Goal: Task Accomplishment & Management: Manage account settings

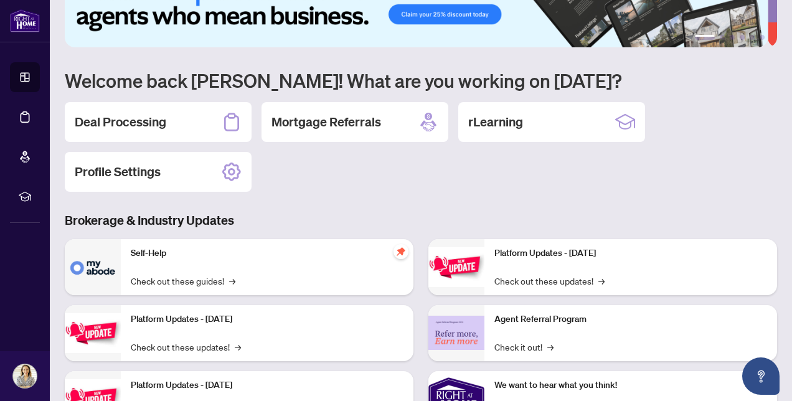
scroll to position [42, 0]
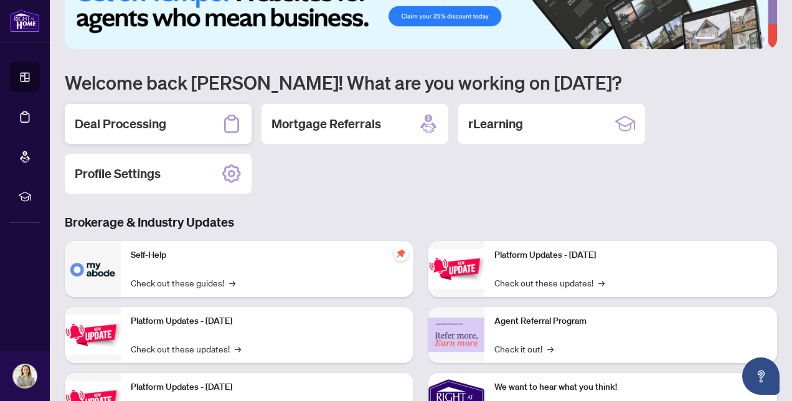
click at [103, 124] on h2 "Deal Processing" at bounding box center [120, 123] width 91 height 17
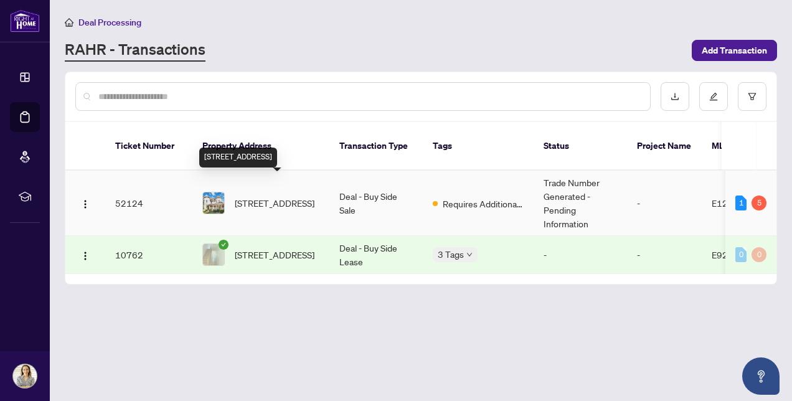
click at [264, 196] on span "[STREET_ADDRESS]" at bounding box center [275, 203] width 80 height 14
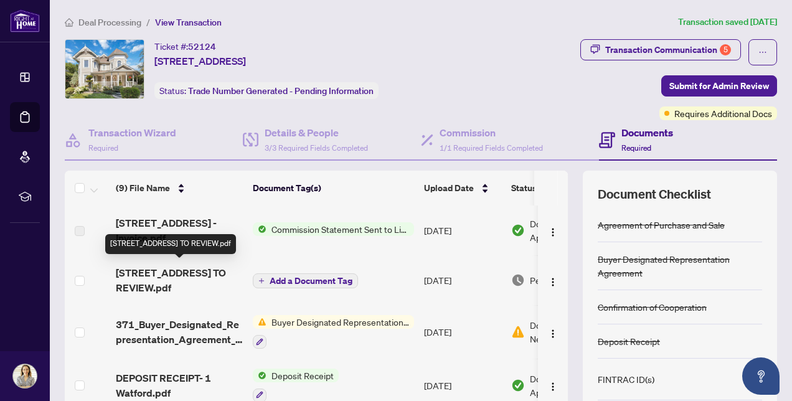
click at [177, 271] on span "[STREET_ADDRESS] TO REVIEW.pdf" at bounding box center [179, 280] width 127 height 30
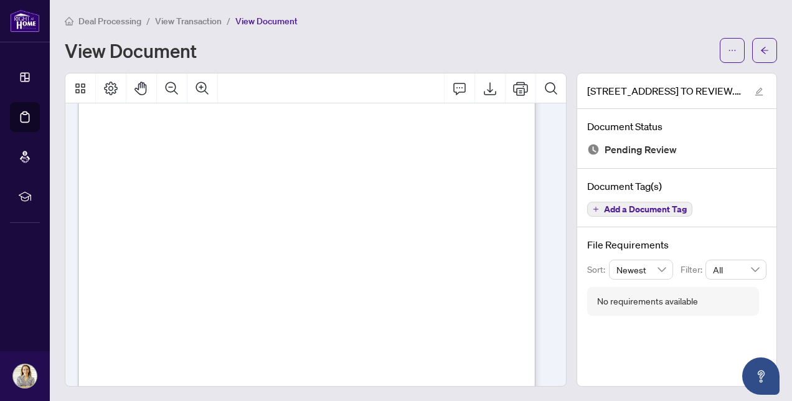
scroll to position [344, 0]
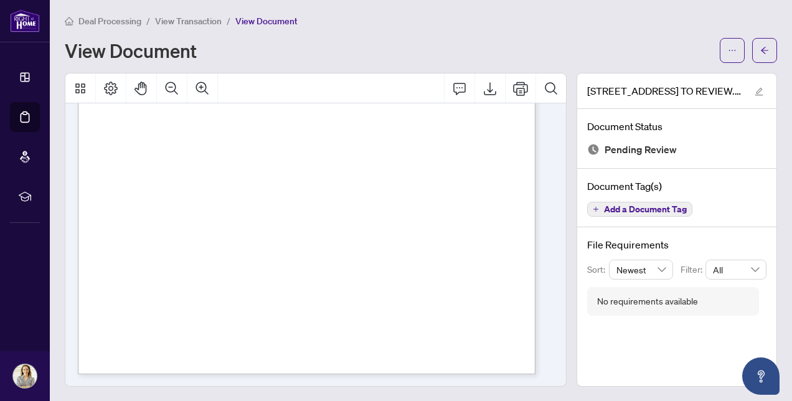
click at [587, 154] on img at bounding box center [593, 149] width 12 height 12
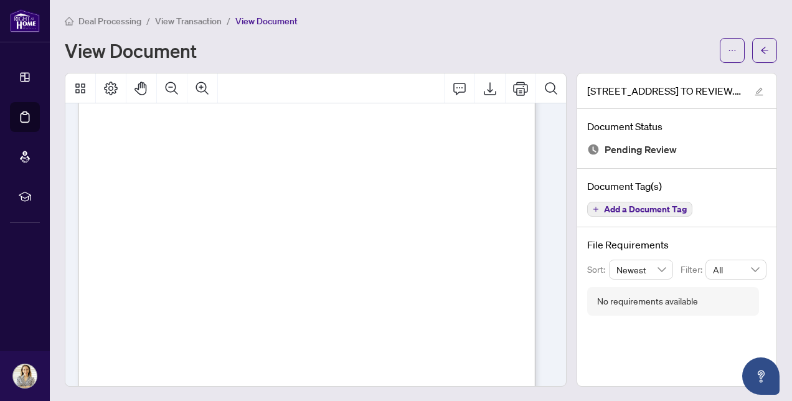
scroll to position [0, 0]
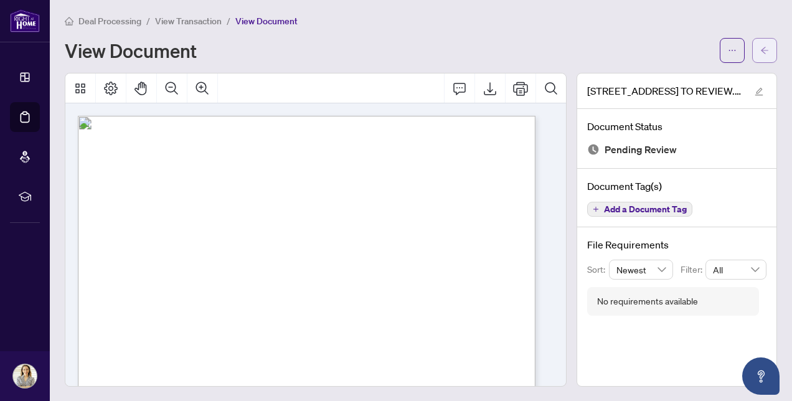
click at [760, 50] on icon "arrow-left" at bounding box center [763, 50] width 7 height 7
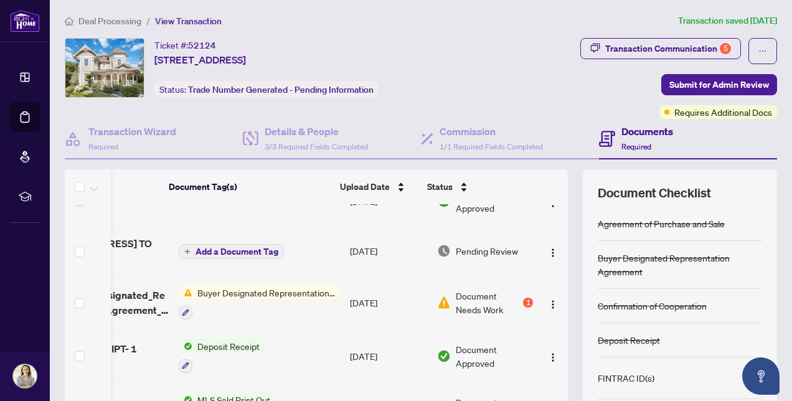
scroll to position [27, 87]
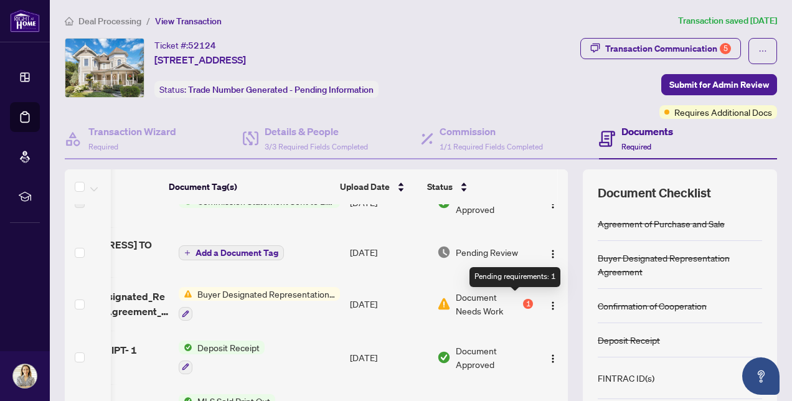
click at [523, 301] on div "1" at bounding box center [528, 304] width 10 height 10
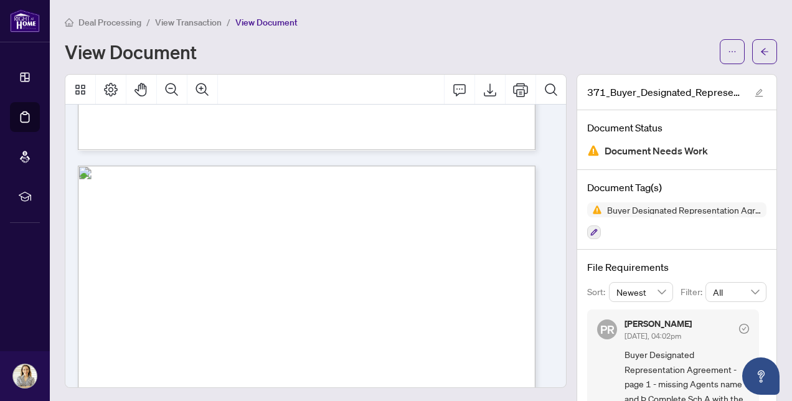
scroll to position [1738, 0]
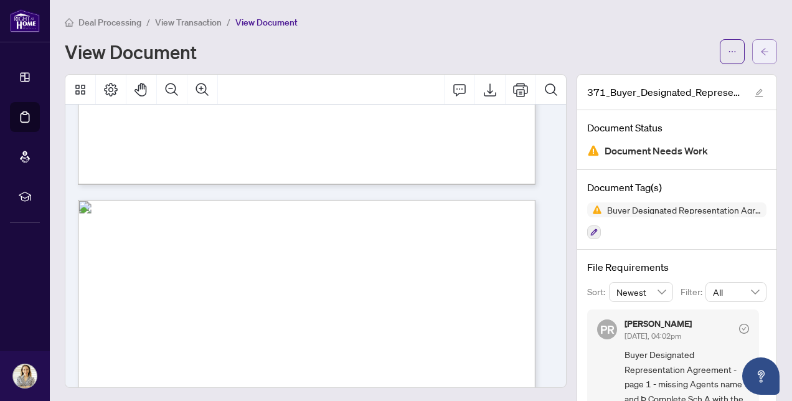
click at [760, 52] on icon "arrow-left" at bounding box center [764, 51] width 9 height 9
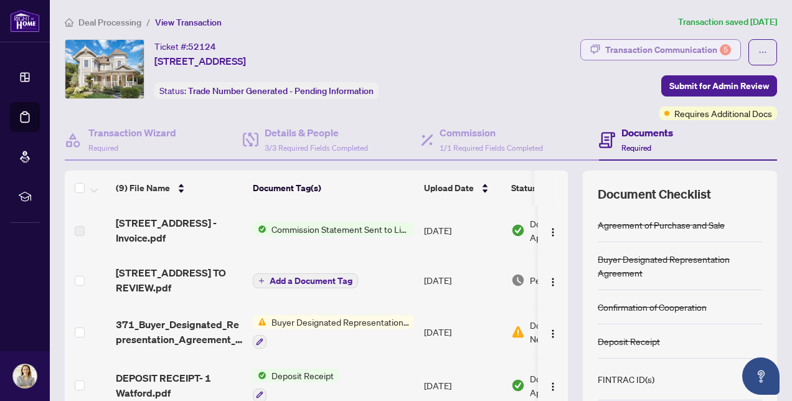
click at [619, 50] on div "Transaction Communication 5" at bounding box center [668, 50] width 126 height 20
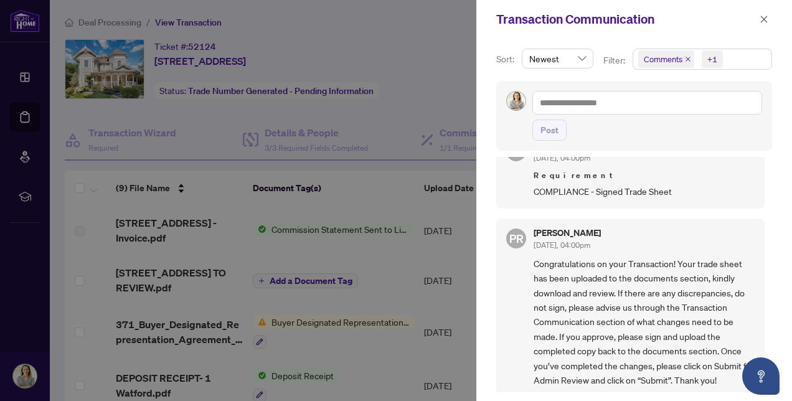
scroll to position [597, 0]
click at [766, 21] on icon "close" at bounding box center [763, 19] width 9 height 9
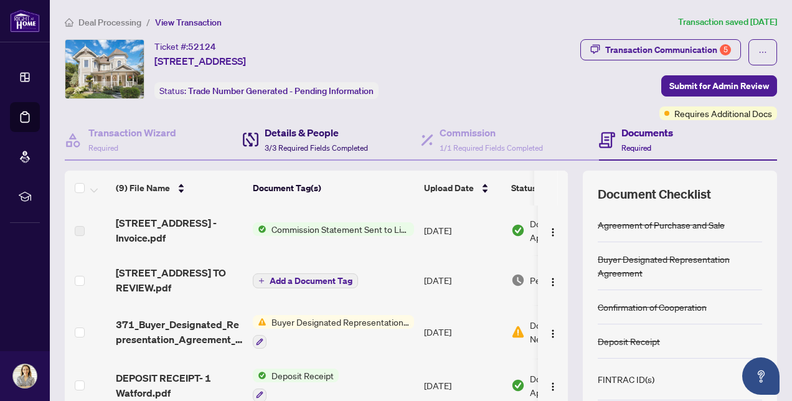
click at [292, 134] on h4 "Details & People" at bounding box center [315, 132] width 103 height 15
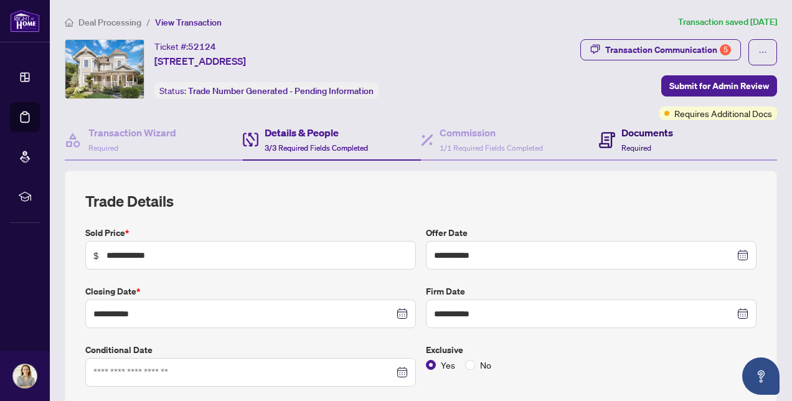
drag, startPoint x: 611, startPoint y: 147, endPoint x: 642, endPoint y: 129, distance: 35.7
click at [642, 129] on h4 "Documents" at bounding box center [647, 132] width 52 height 15
